Goal: Task Accomplishment & Management: Manage account settings

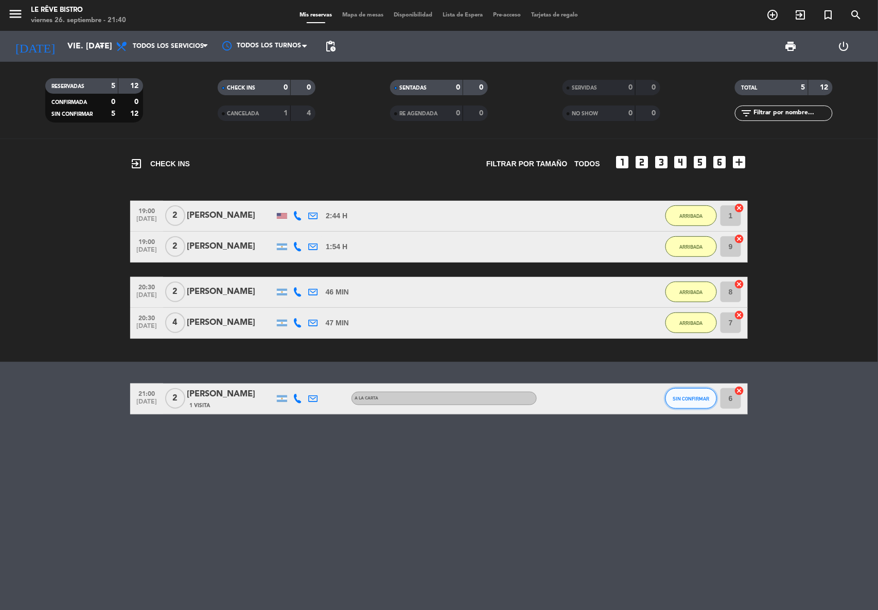
click at [678, 400] on span "SIN CONFIRMAR" at bounding box center [691, 399] width 37 height 6
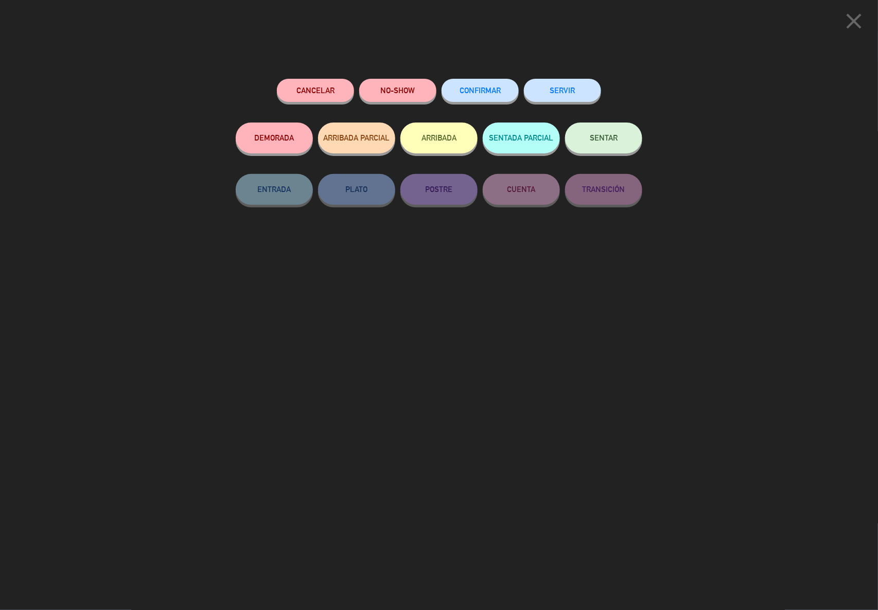
click at [419, 142] on button "ARRIBADA" at bounding box center [438, 137] width 77 height 31
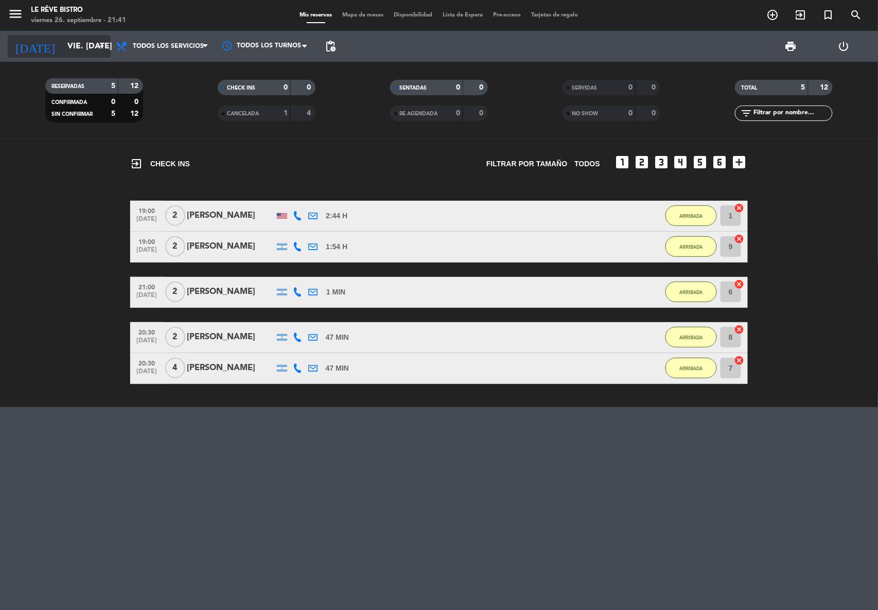
click at [62, 39] on input "vie. [DATE]" at bounding box center [116, 47] width 109 height 20
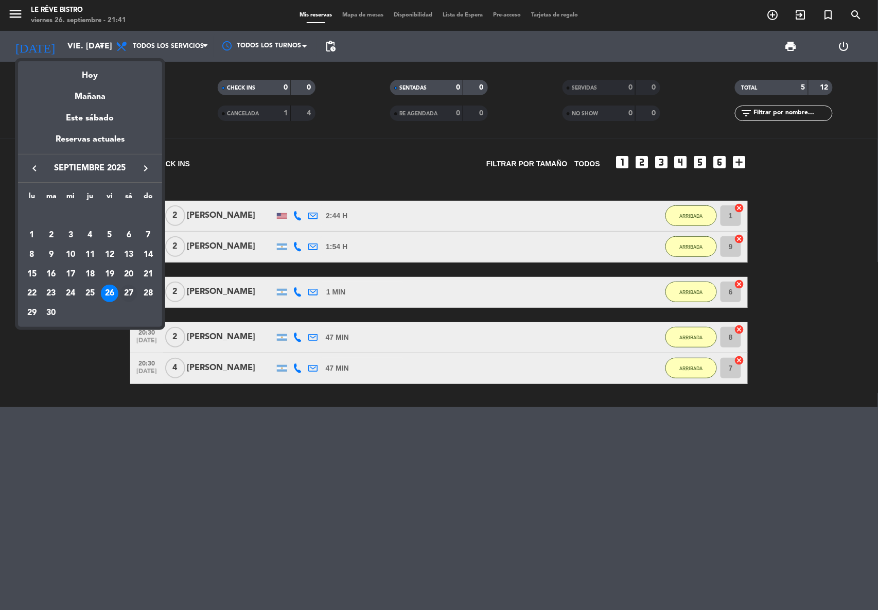
click at [134, 292] on div "27" at bounding box center [128, 293] width 17 height 17
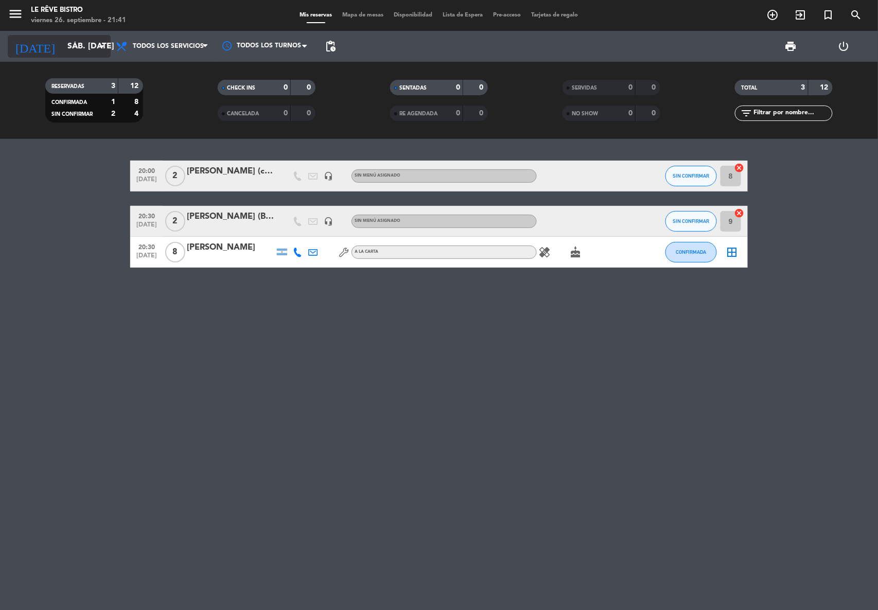
click at [85, 50] on input "sáb. [DATE]" at bounding box center [116, 47] width 109 height 20
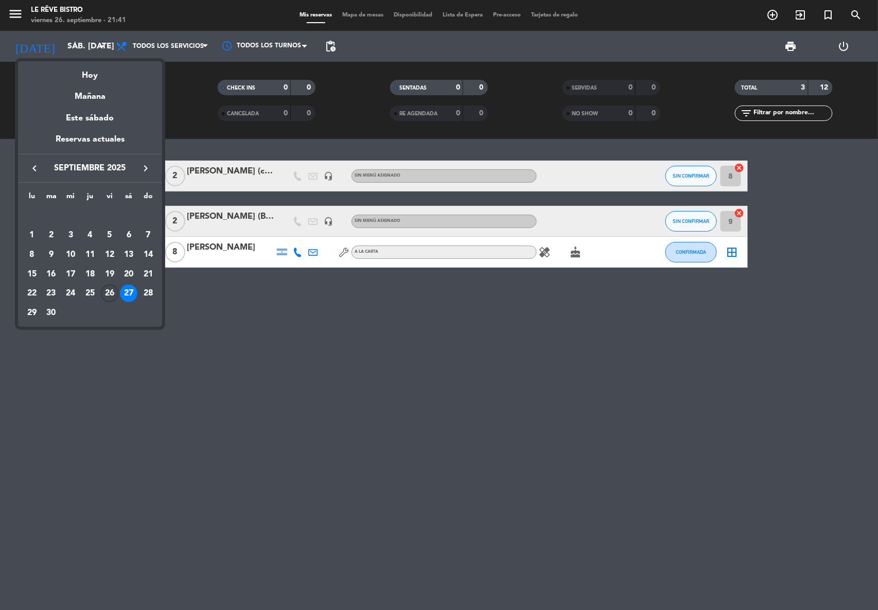
click at [108, 290] on div "26" at bounding box center [109, 293] width 17 height 17
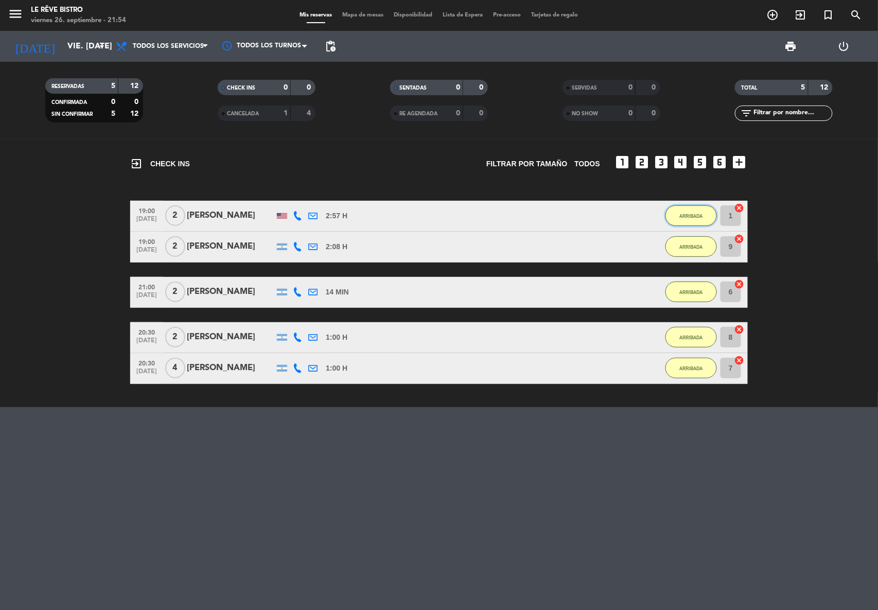
click at [674, 211] on button "ARRIBADA" at bounding box center [690, 215] width 51 height 21
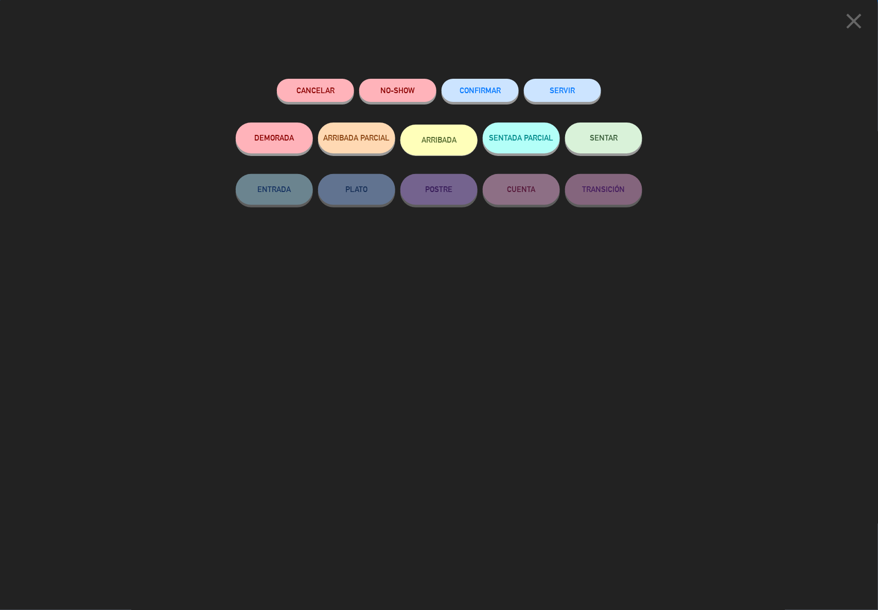
click at [585, 84] on button "SERVIR" at bounding box center [562, 90] width 77 height 23
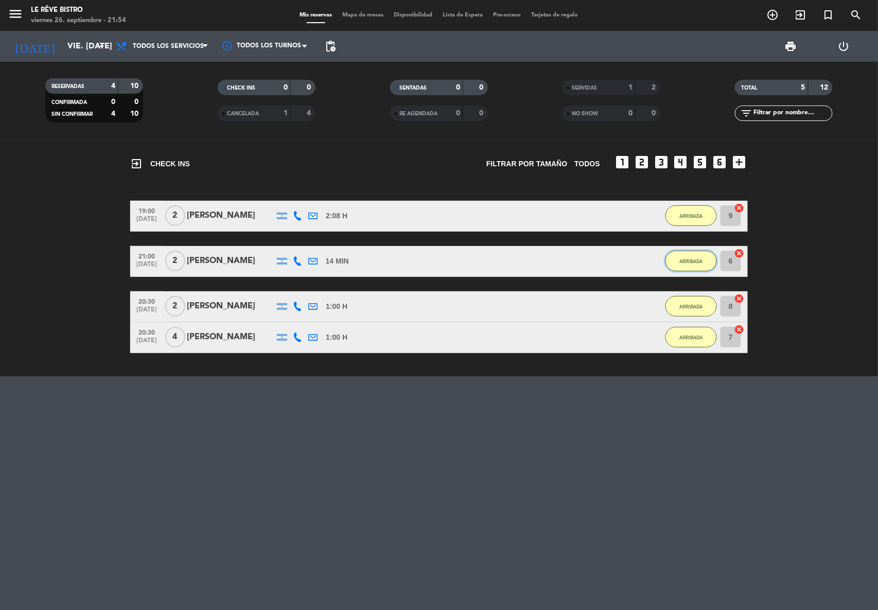
click at [688, 254] on button "ARRIBADA" at bounding box center [690, 261] width 51 height 21
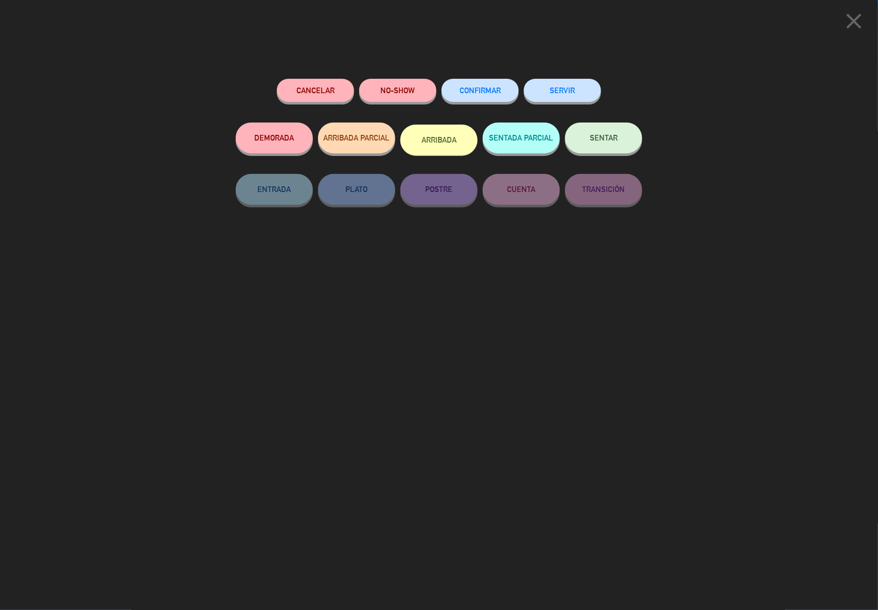
click at [575, 94] on button "SERVIR" at bounding box center [562, 90] width 77 height 23
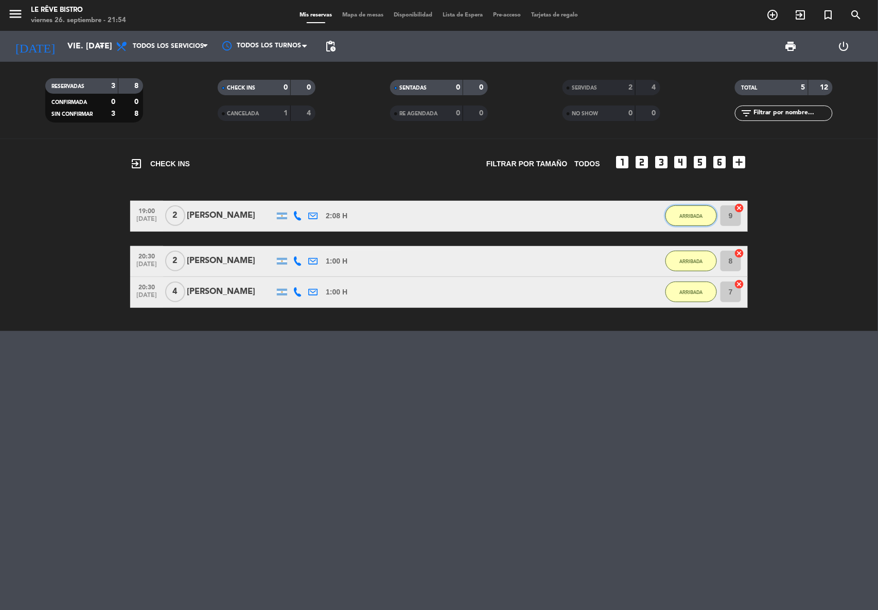
click at [709, 212] on button "ARRIBADA" at bounding box center [690, 215] width 51 height 21
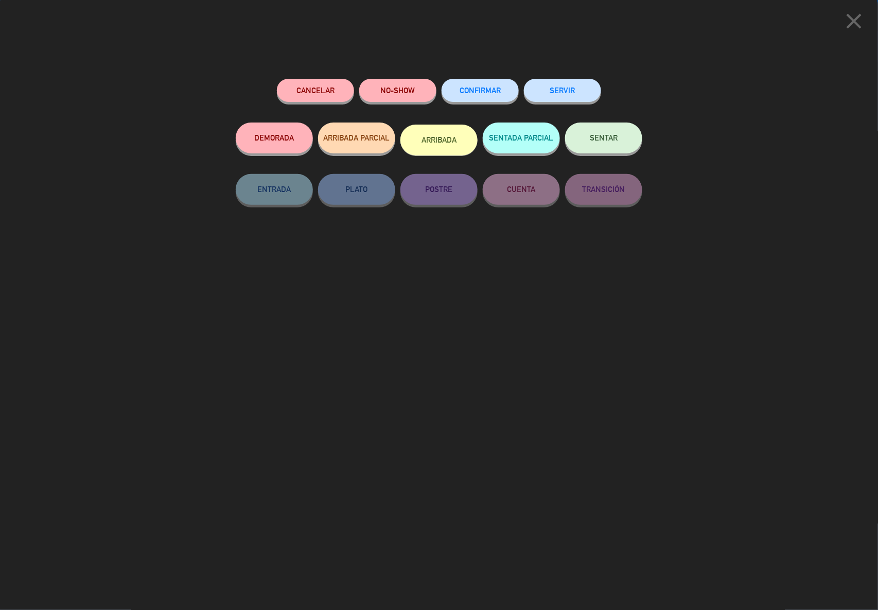
click at [574, 85] on button "SERVIR" at bounding box center [562, 90] width 77 height 23
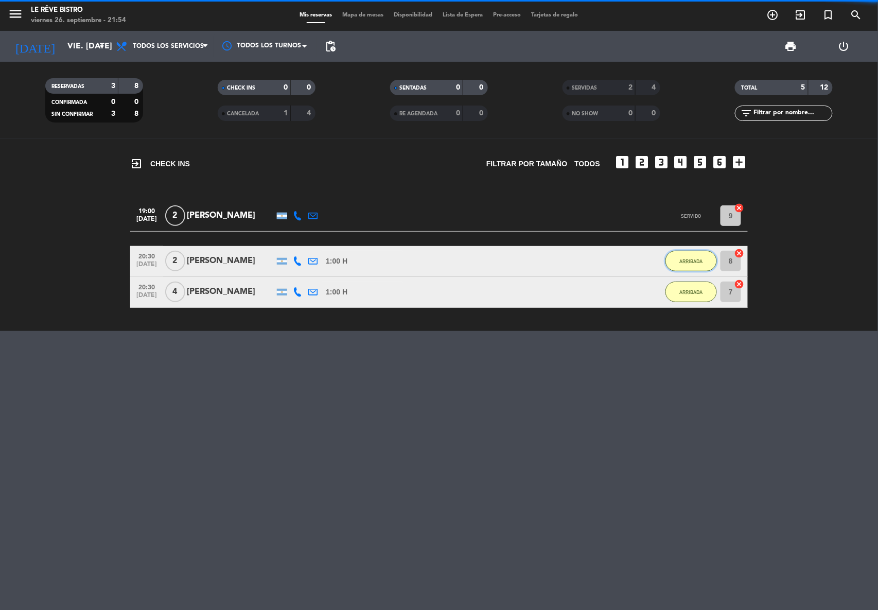
click at [681, 263] on span "ARRIBADA" at bounding box center [691, 261] width 23 height 6
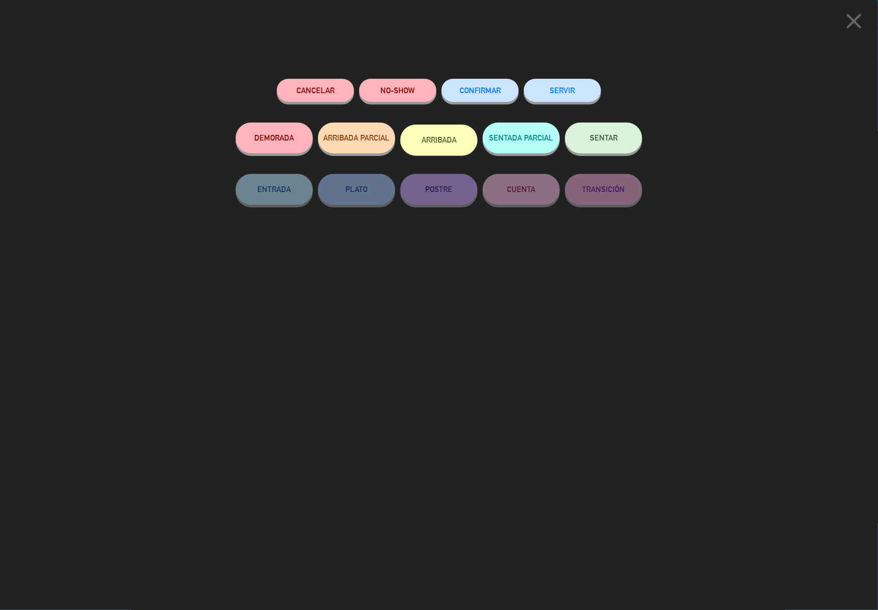
click at [578, 110] on div "SERVIR" at bounding box center [562, 101] width 77 height 44
click at [575, 95] on button "SERVIR" at bounding box center [562, 90] width 77 height 23
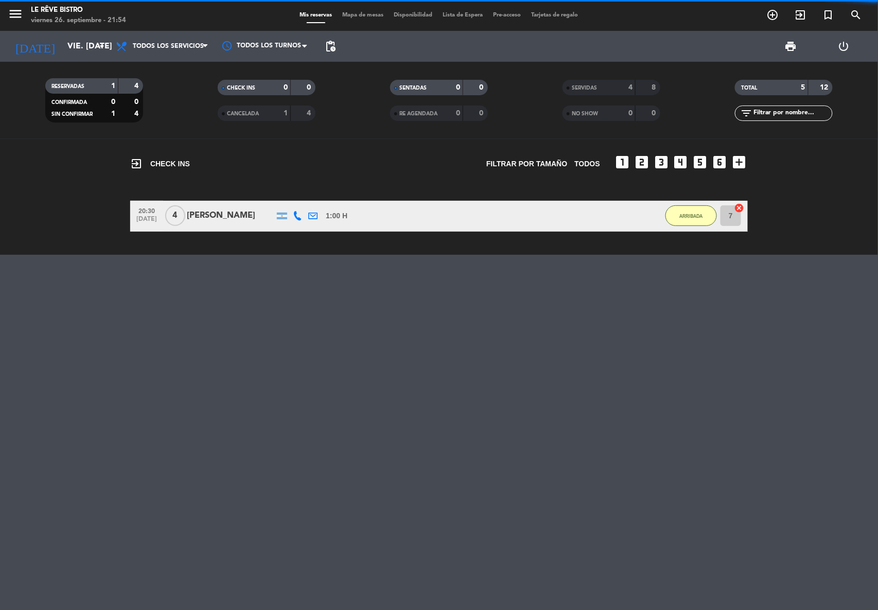
click at [687, 213] on span "ARRIBADA" at bounding box center [691, 216] width 23 height 6
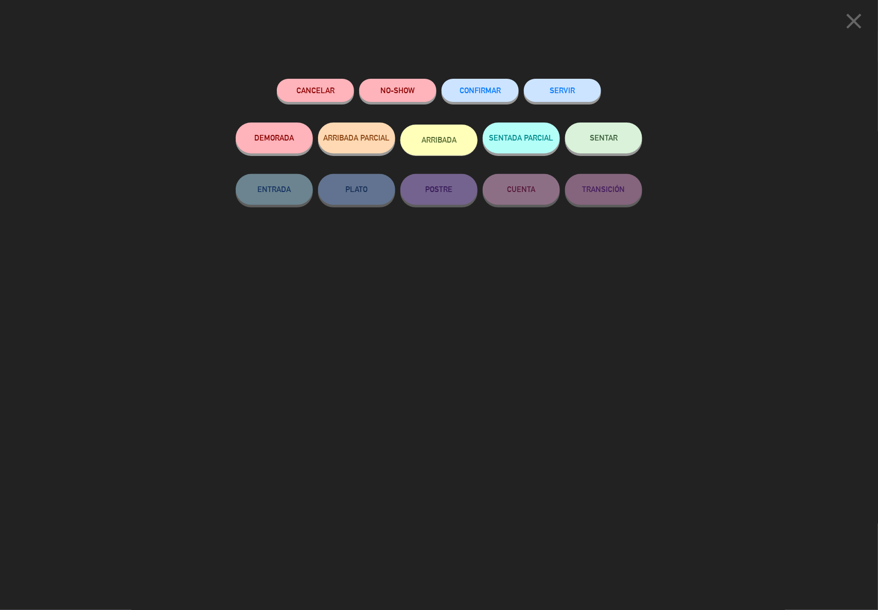
click at [541, 86] on button "SERVIR" at bounding box center [562, 90] width 77 height 23
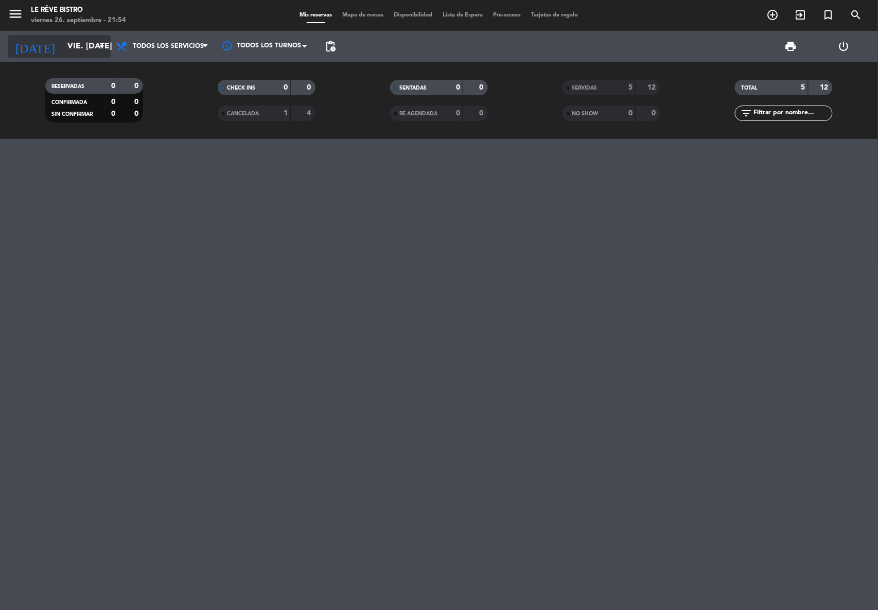
click at [45, 36] on div "[DATE] vie. [DATE] arrow_drop_down" at bounding box center [59, 46] width 103 height 23
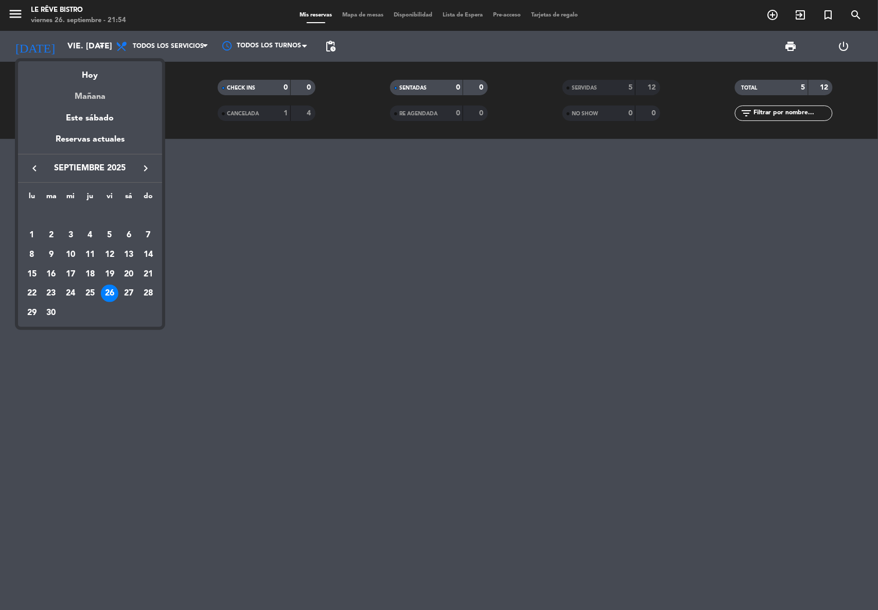
click at [80, 91] on div "Mañana" at bounding box center [90, 92] width 144 height 21
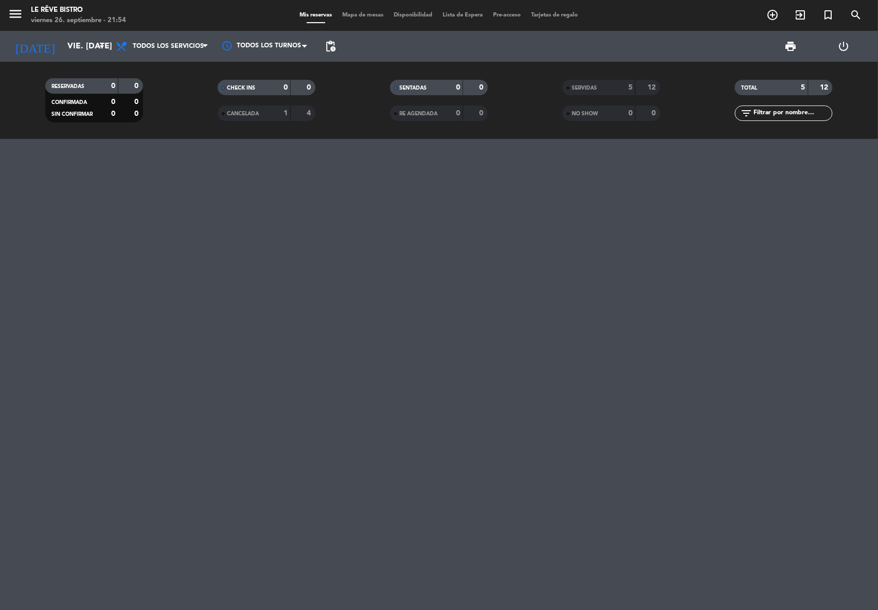
type input "sáb. [DATE]"
